Goal: Transaction & Acquisition: Book appointment/travel/reservation

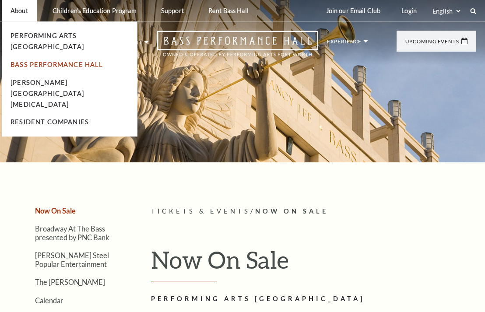
click at [62, 61] on link "Bass Performance Hall" at bounding box center [57, 64] width 93 height 7
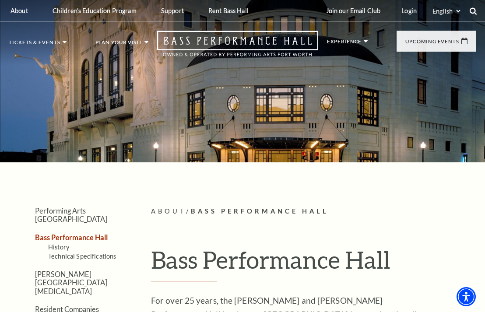
click at [475, 10] on use at bounding box center [473, 10] width 7 height 7
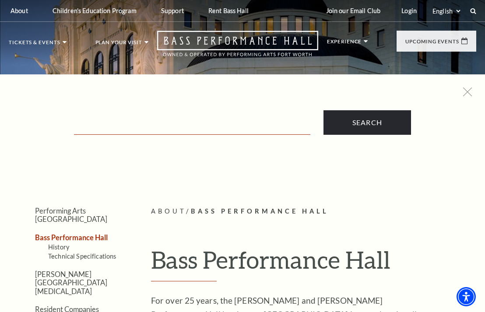
click at [229, 127] on input "Text field" at bounding box center [192, 126] width 236 height 18
click at [113, 121] on input "lyle" at bounding box center [192, 126] width 236 height 18
click at [113, 121] on input "[PERSON_NAME]" at bounding box center [192, 126] width 236 height 18
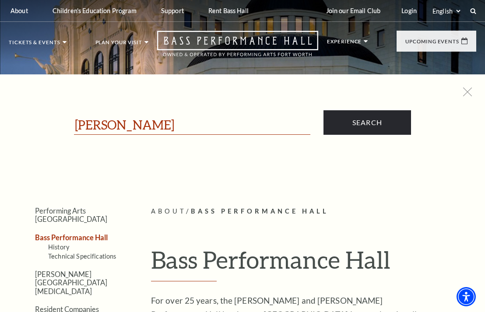
paste input "[PERSON_NAME]"
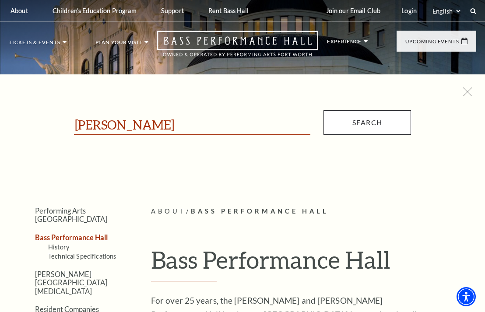
type input "[PERSON_NAME]"
click at [371, 123] on input "Search" at bounding box center [368, 122] width 88 height 25
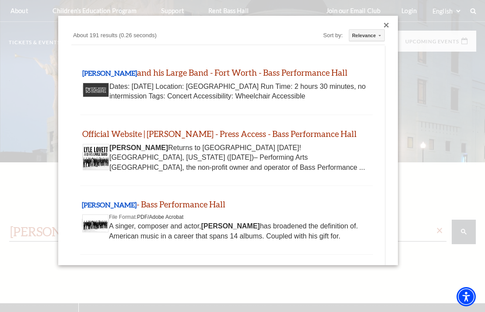
scroll to position [11, 0]
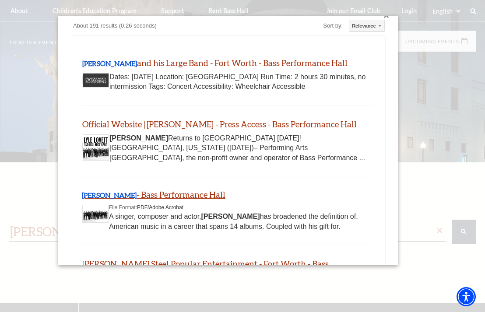
click at [151, 194] on link "[PERSON_NAME] - Bass Performance Hall" at bounding box center [154, 195] width 144 height 10
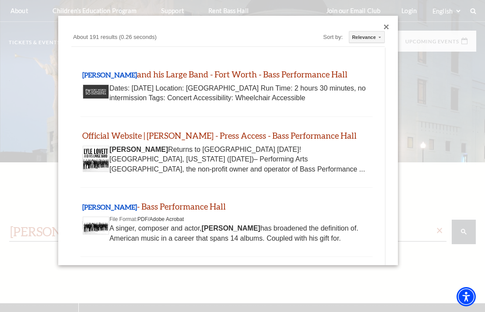
click at [387, 26] on div "Close dialog" at bounding box center [386, 27] width 5 height 5
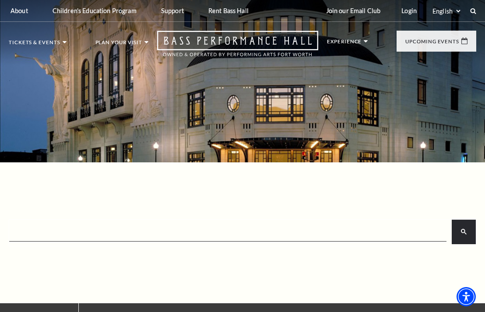
click at [409, 223] on td at bounding box center [227, 231] width 434 height 18
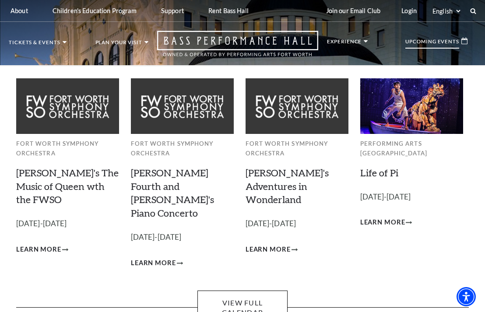
click at [422, 39] on p "Upcoming Events" at bounding box center [432, 44] width 54 height 10
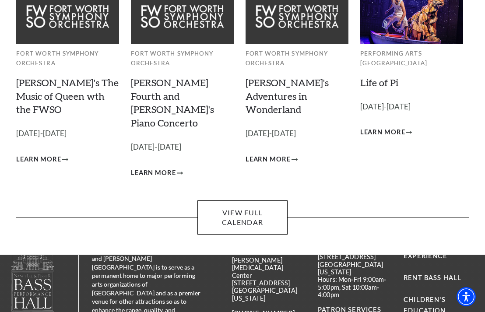
scroll to position [93, 0]
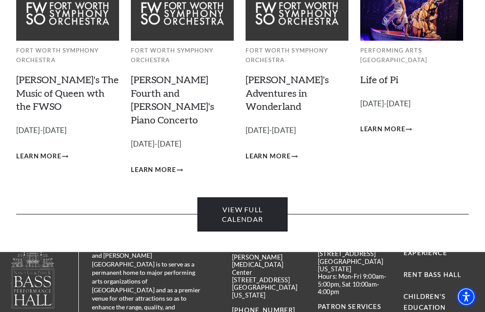
click at [243, 207] on link "View Full Calendar" at bounding box center [242, 214] width 91 height 35
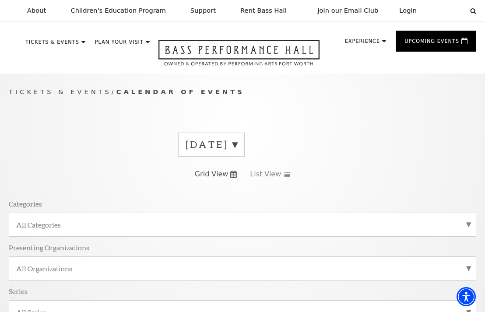
click at [237, 145] on label "August 2025" at bounding box center [212, 145] width 52 height 14
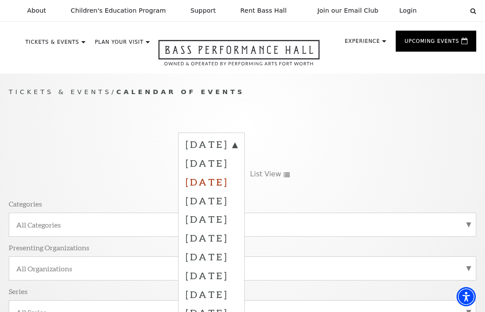
click at [237, 180] on label "October 2025" at bounding box center [212, 181] width 52 height 19
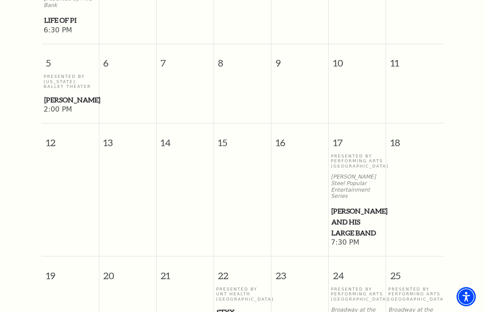
scroll to position [549, 0]
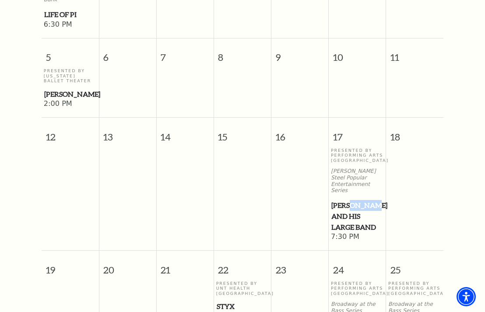
click at [344, 200] on span "[PERSON_NAME] and his Large Band" at bounding box center [357, 216] width 52 height 32
click at [345, 215] on span "[PERSON_NAME] and his Large Band" at bounding box center [357, 216] width 52 height 32
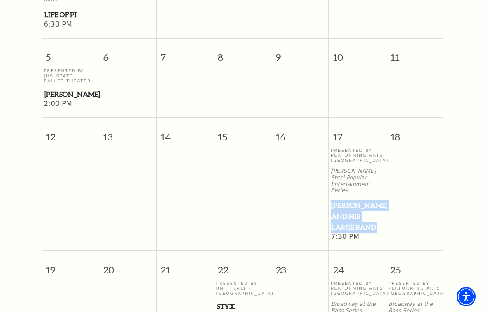
click at [345, 215] on span "[PERSON_NAME] and his Large Band" at bounding box center [357, 216] width 52 height 32
click at [56, 96] on span "[PERSON_NAME]" at bounding box center [70, 94] width 52 height 11
click at [124, 172] on td at bounding box center [127, 195] width 57 height 94
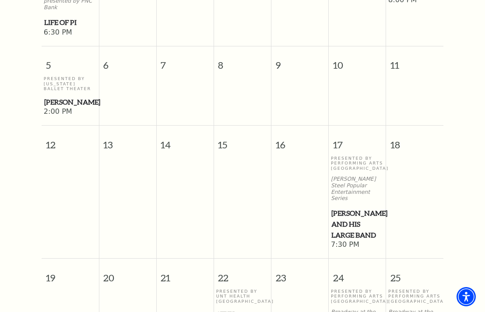
scroll to position [541, 0]
click at [358, 233] on span "[PERSON_NAME] and his Large Band" at bounding box center [357, 224] width 52 height 32
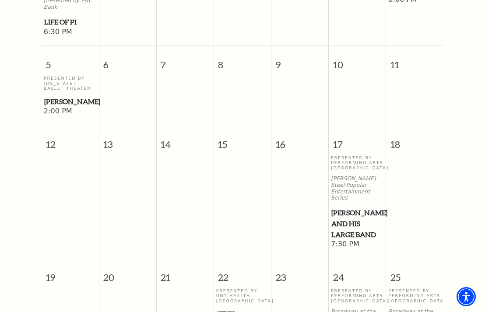
click at [358, 233] on span "[PERSON_NAME] and his Large Band" at bounding box center [357, 224] width 52 height 32
click at [355, 244] on span "7:30 PM" at bounding box center [357, 245] width 53 height 10
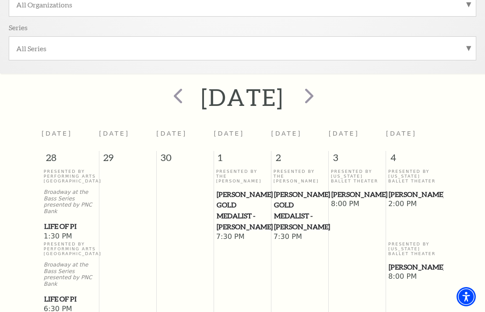
scroll to position [342, 0]
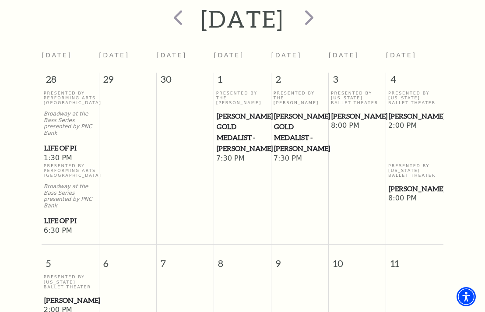
click at [294, 134] on span "Cliburn Gold Medalist - Aristo Sham" at bounding box center [300, 132] width 52 height 43
click at [293, 134] on span "Cliburn Gold Medalist - Aristo Sham" at bounding box center [300, 132] width 52 height 43
